Goal: Navigation & Orientation: Find specific page/section

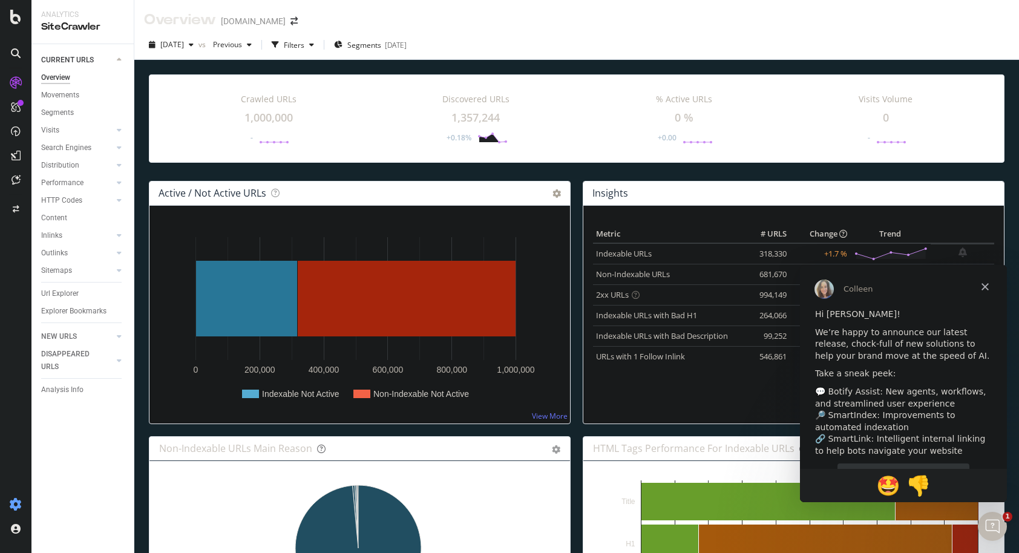
click at [17, 499] on icon at bounding box center [16, 505] width 12 height 12
click at [17, 501] on icon at bounding box center [16, 505] width 12 height 12
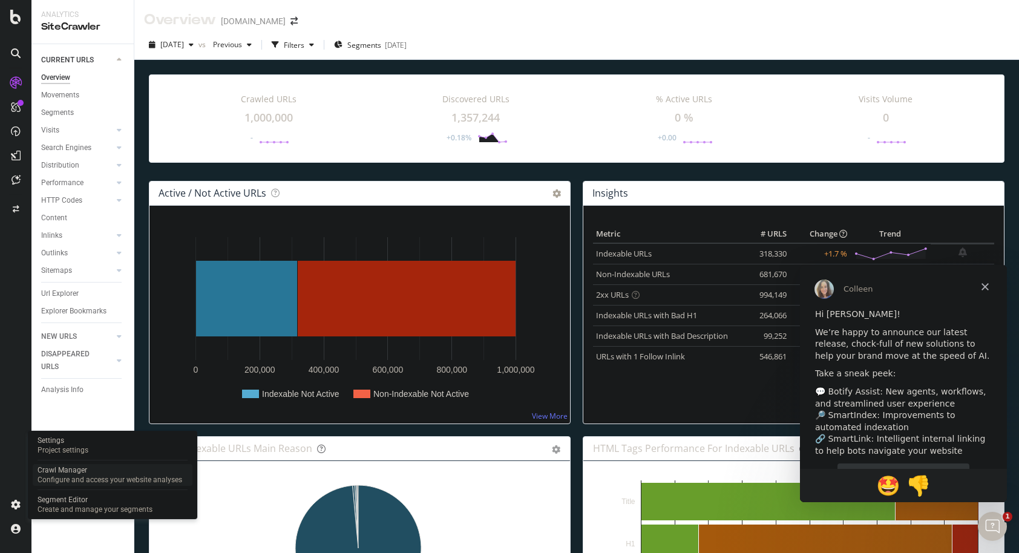
click at [67, 475] on div "Configure and access your website analyses" at bounding box center [110, 480] width 145 height 10
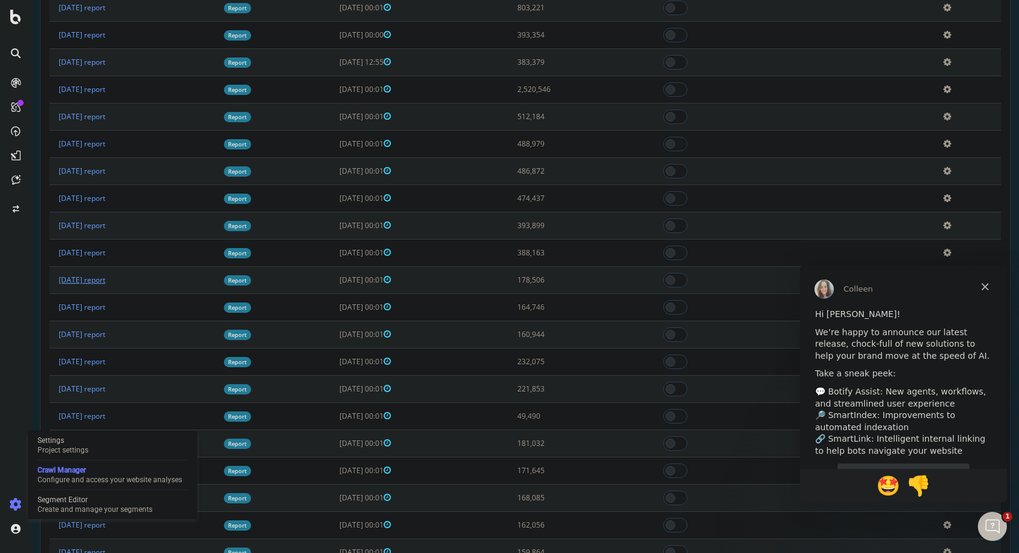
scroll to position [1050, 0]
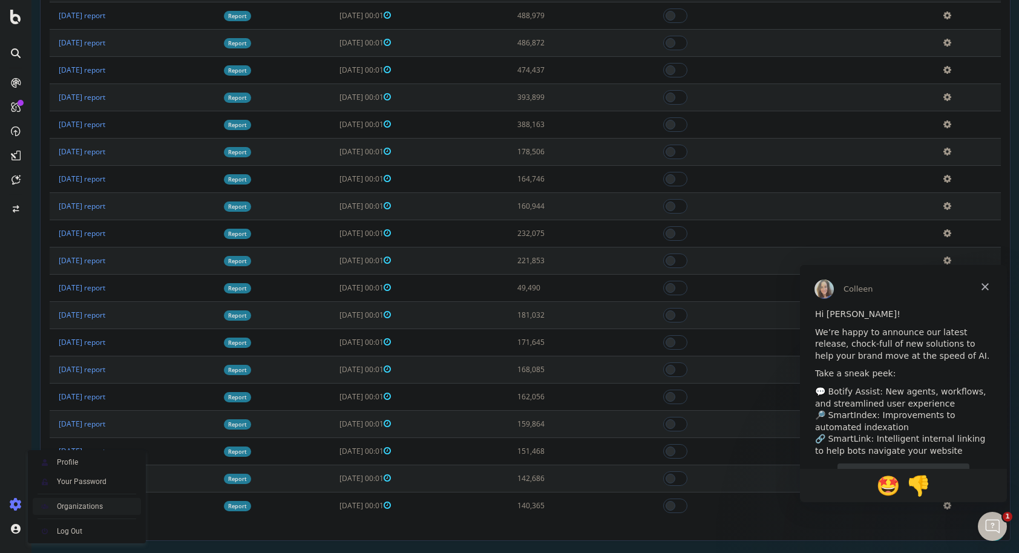
click at [100, 505] on div "Organizations" at bounding box center [80, 507] width 46 height 10
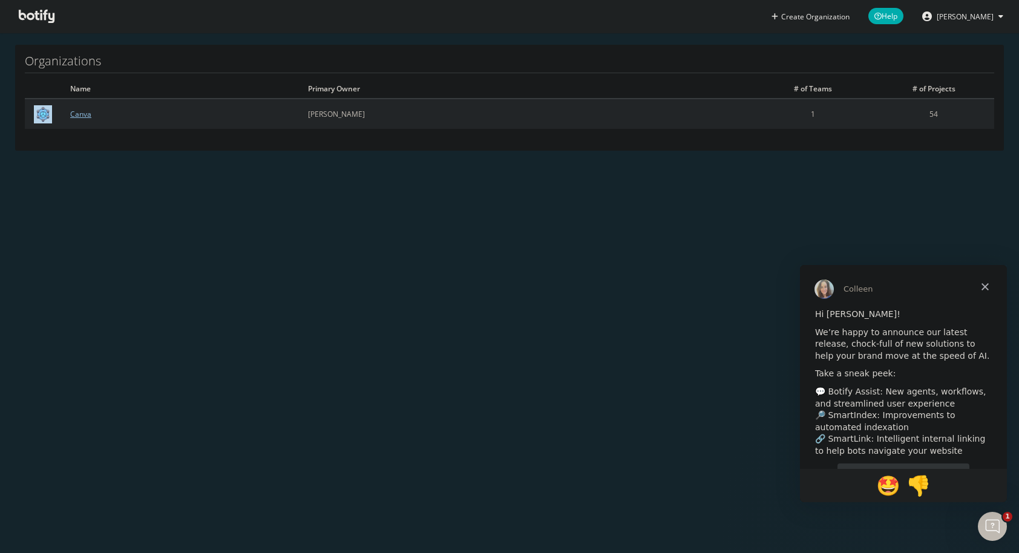
click at [86, 115] on link "Canva" at bounding box center [80, 114] width 21 height 10
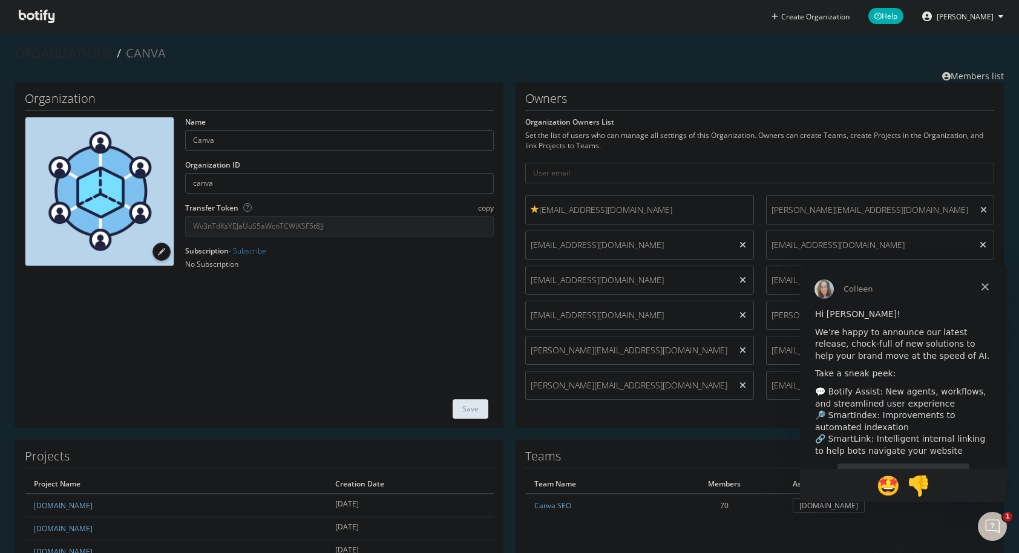
click at [992, 286] on span "Close" at bounding box center [986, 287] width 44 height 44
